Goal: Task Accomplishment & Management: Manage account settings

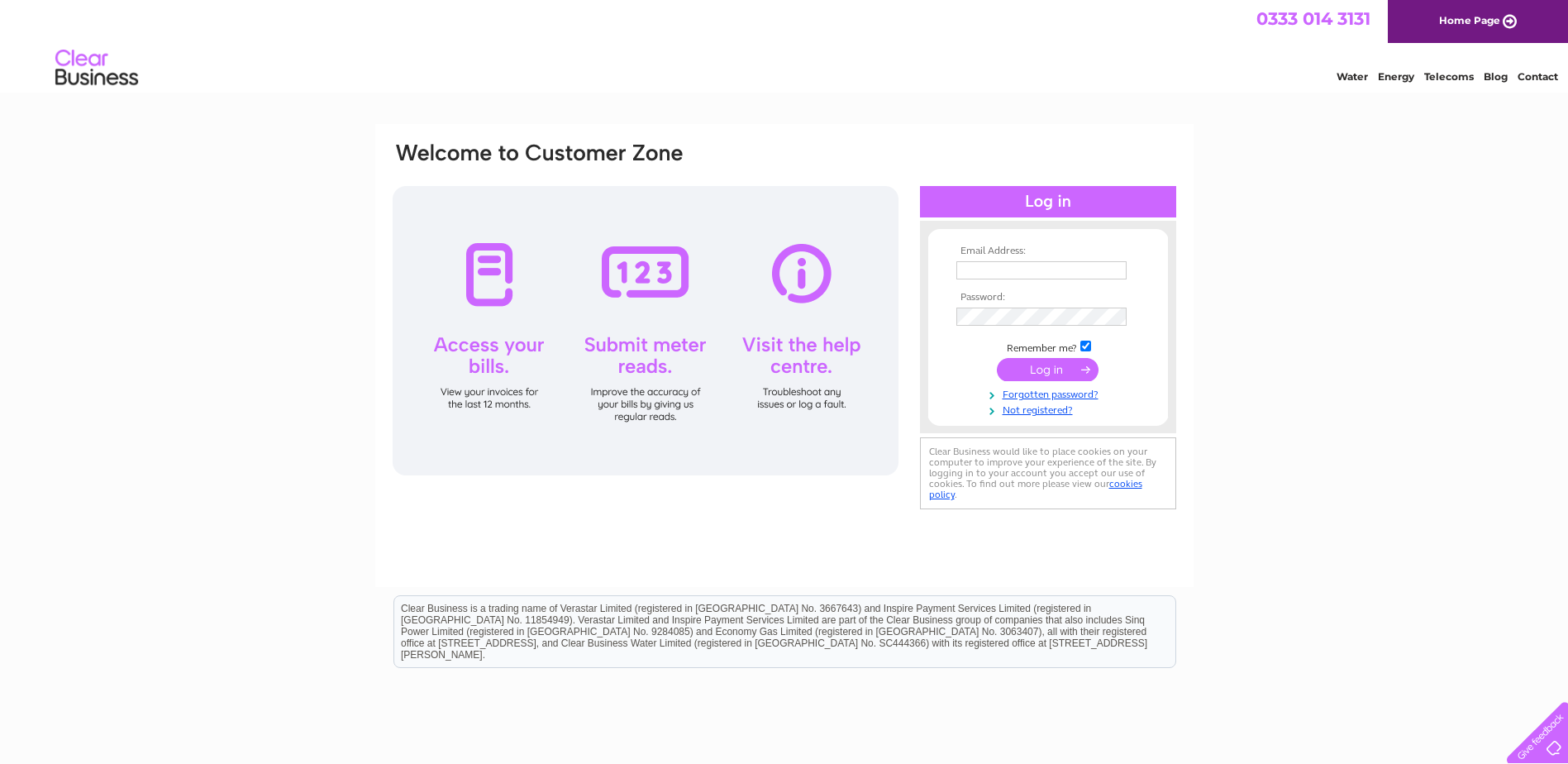
type input "[PERSON_NAME][EMAIL_ADDRESS][PERSON_NAME][DOMAIN_NAME]"
click at [1030, 368] on input "submit" at bounding box center [1047, 370] width 102 height 23
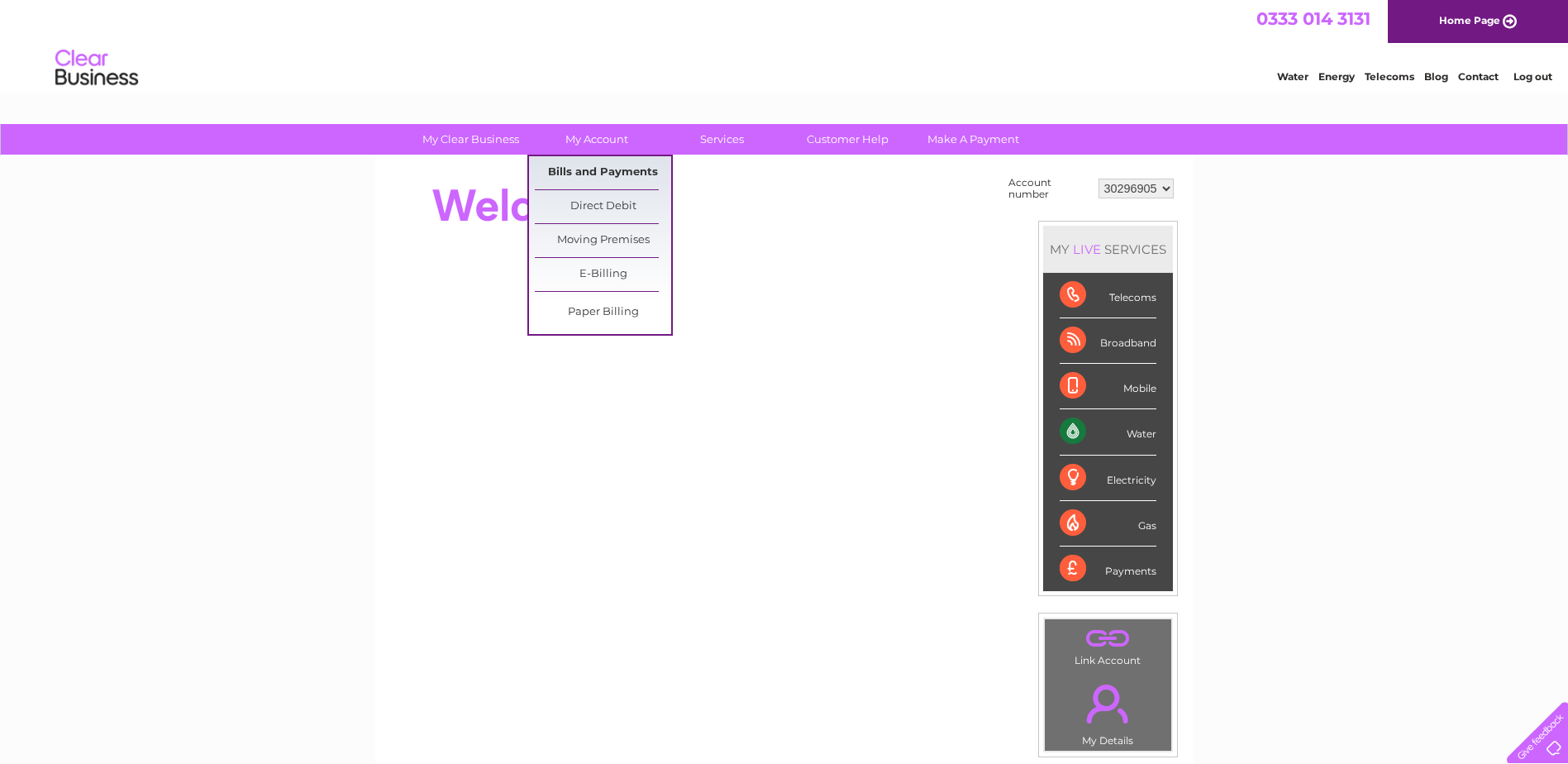
click at [581, 165] on link "Bills and Payments" at bounding box center [603, 172] width 137 height 33
